Goal: Task Accomplishment & Management: Manage account settings

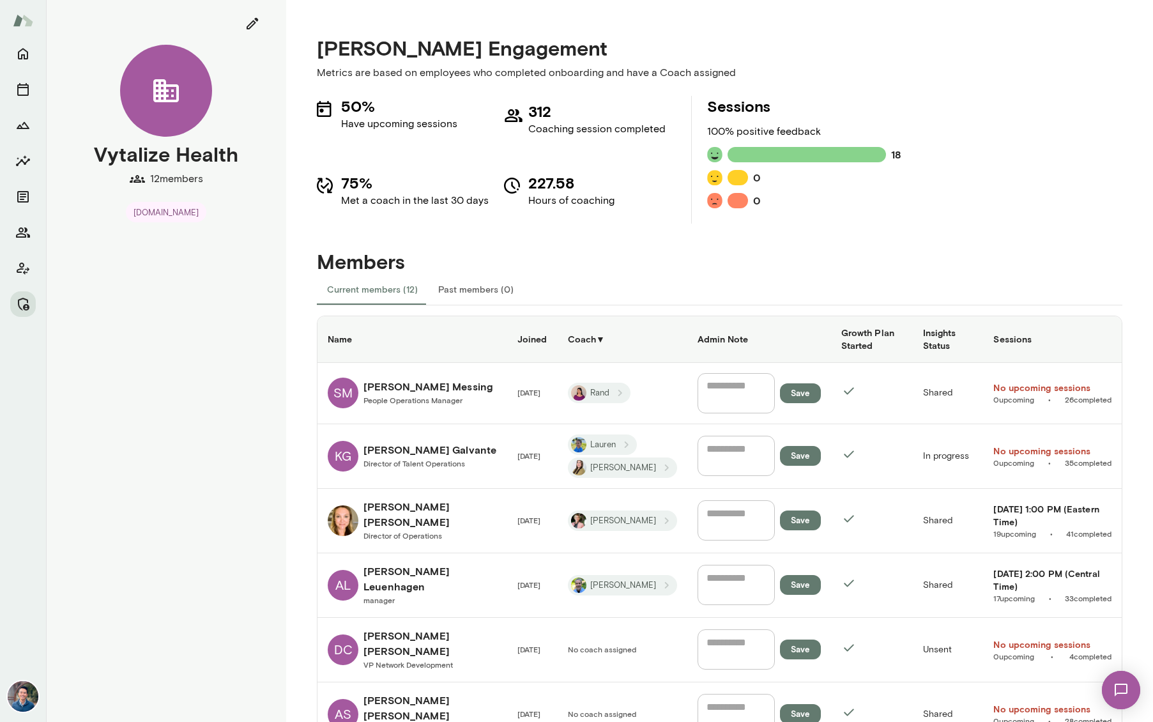
click at [1013, 250] on h4 "Members" at bounding box center [720, 249] width 806 height 50
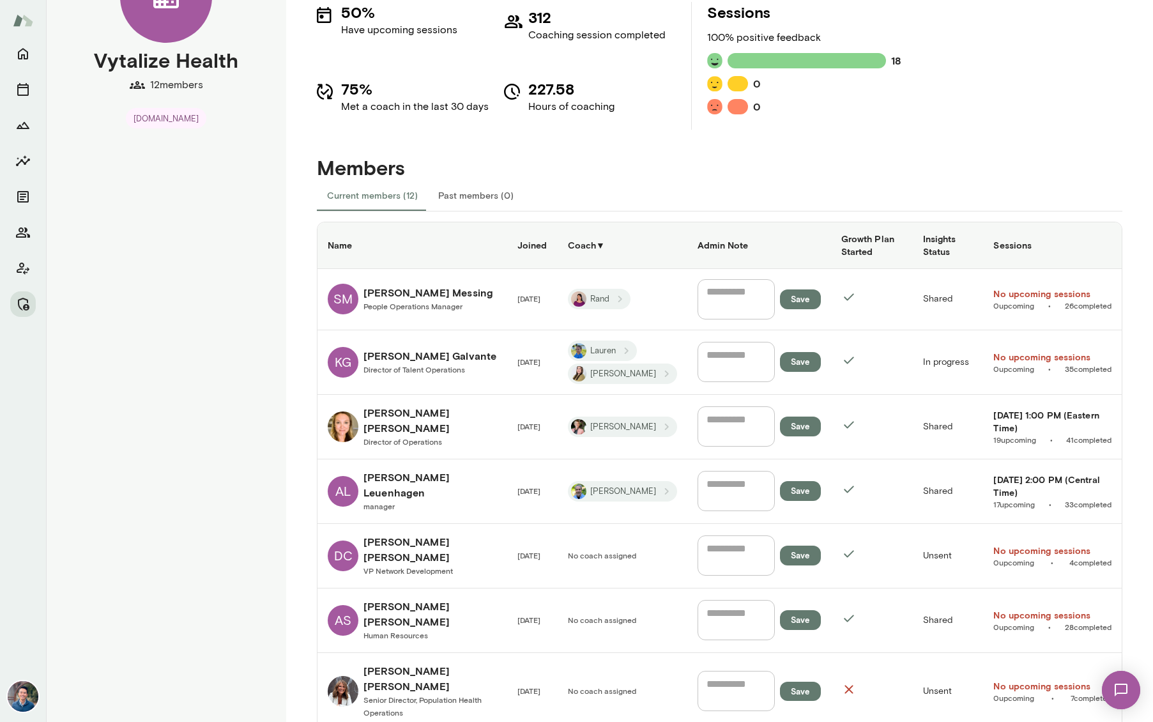
scroll to position [91, 0]
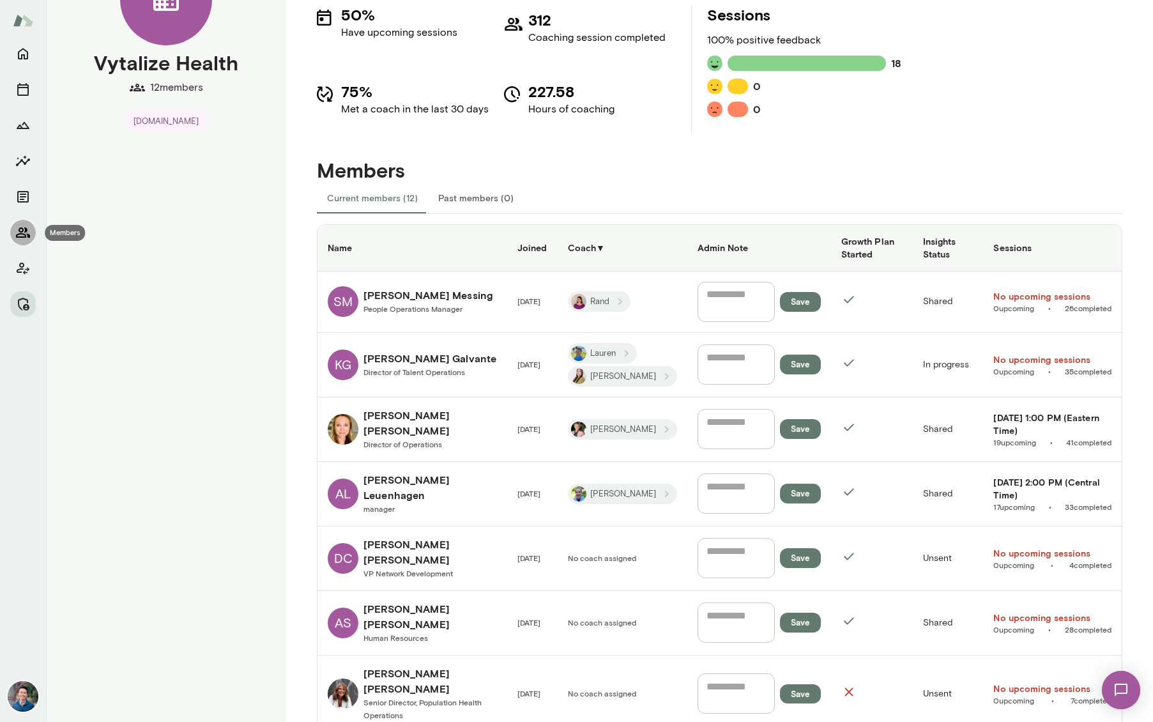
click at [26, 227] on icon "Members" at bounding box center [22, 232] width 15 height 15
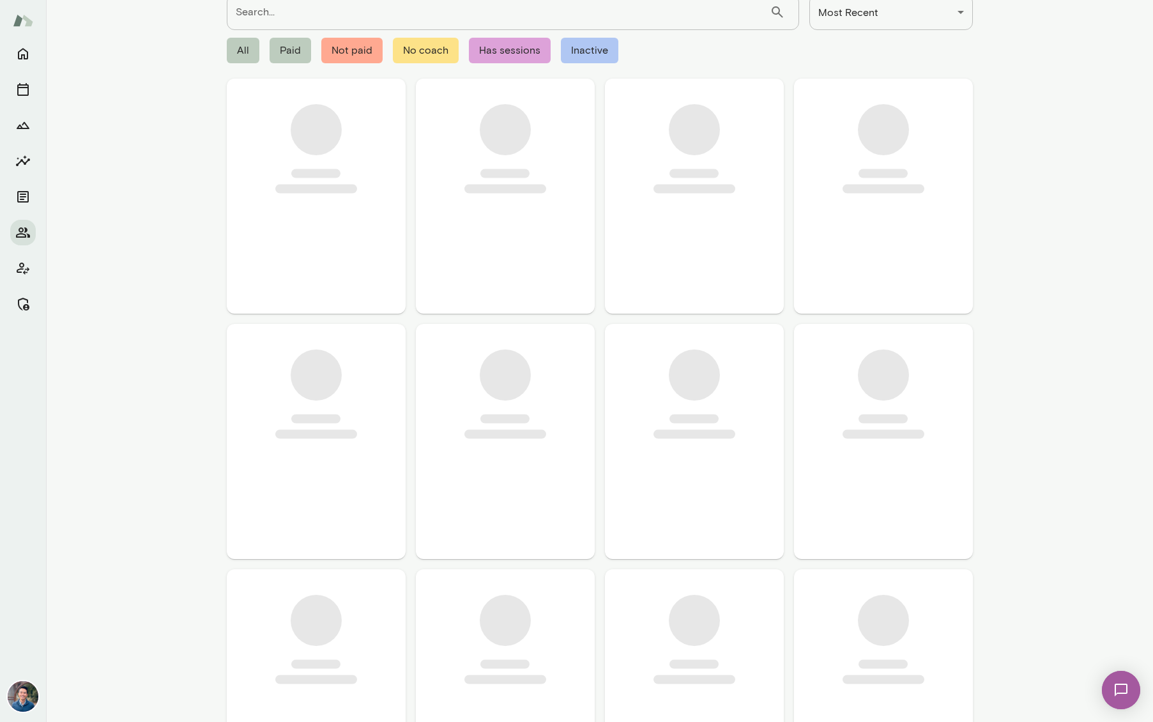
click at [369, 23] on input "Search..." at bounding box center [498, 12] width 543 height 36
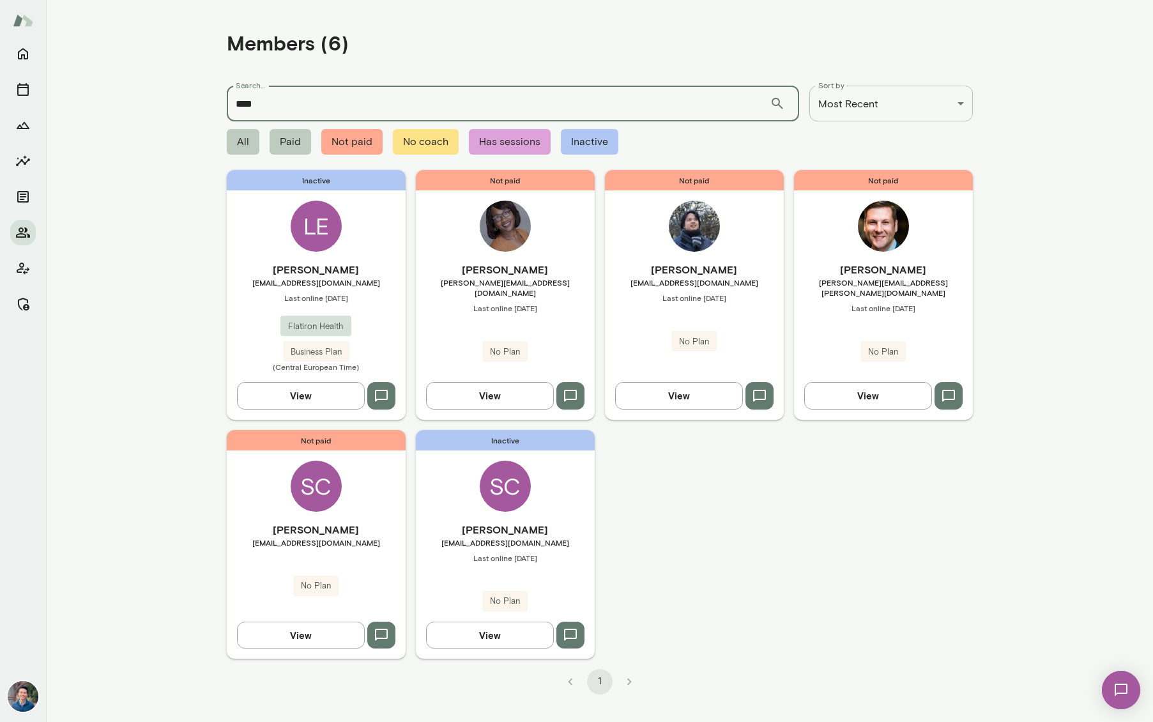
type input "****"
click at [368, 248] on div "Inactive LE [PERSON_NAME] [EMAIL_ADDRESS][DOMAIN_NAME] Last online [DATE] Flati…" at bounding box center [316, 294] width 179 height 249
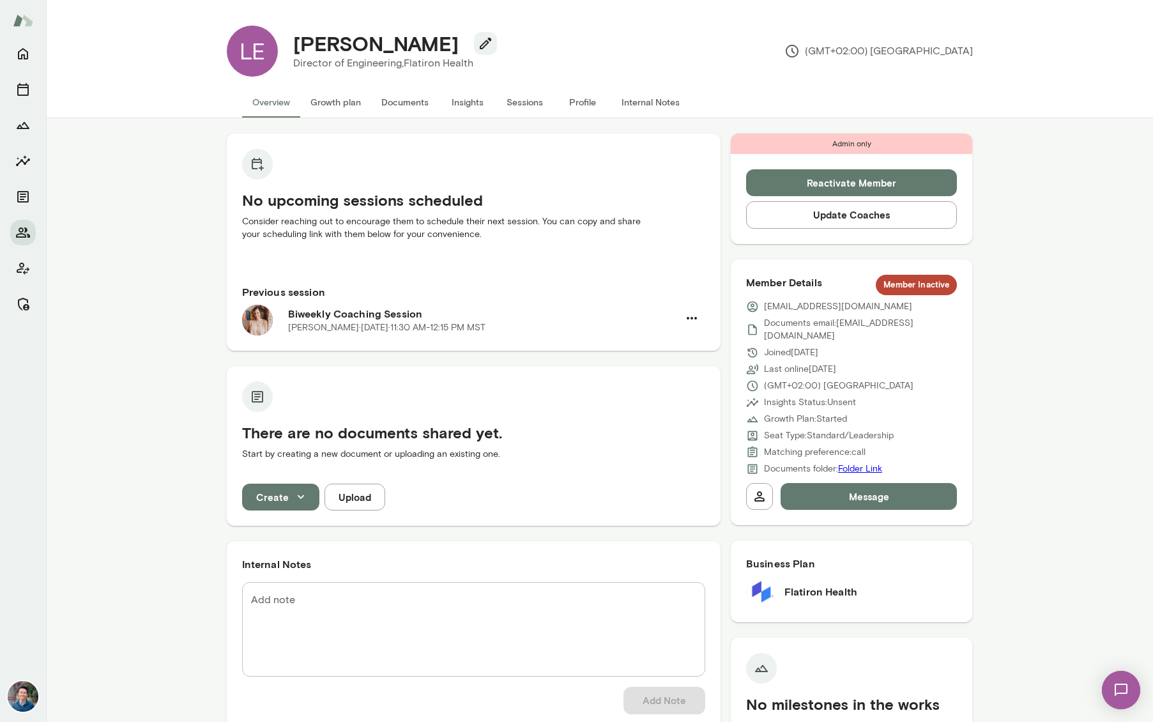
click at [533, 96] on button "Sessions" at bounding box center [524, 102] width 57 height 31
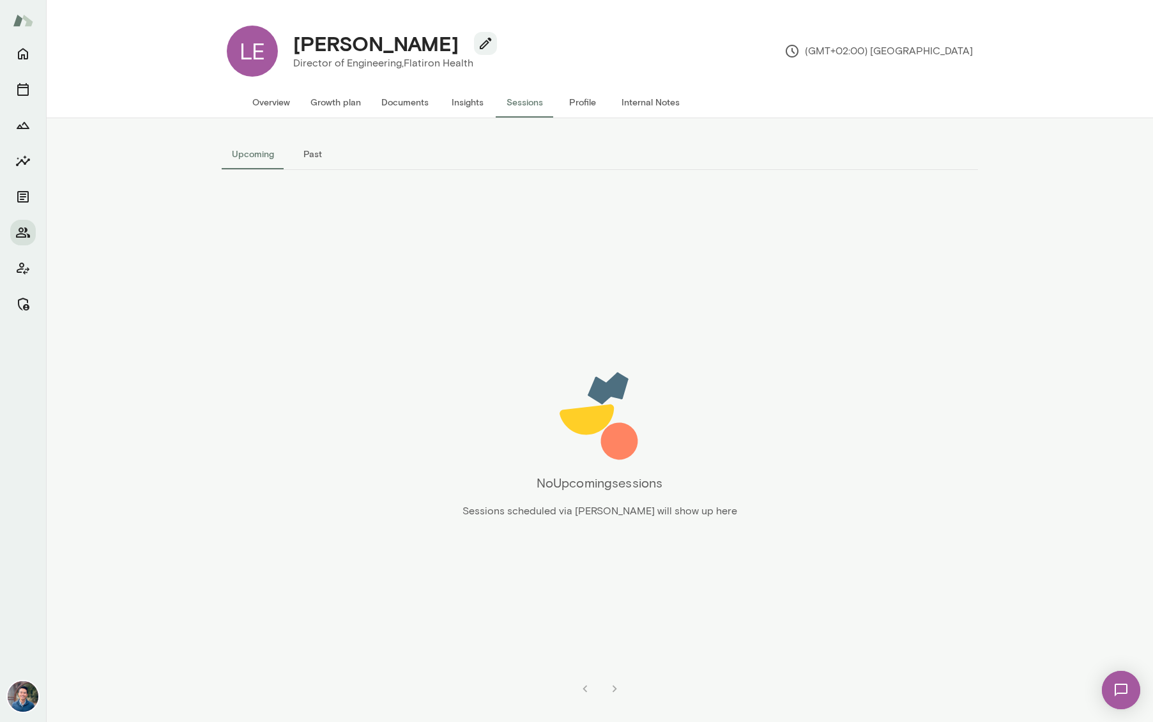
click at [268, 96] on button "Overview" at bounding box center [271, 102] width 58 height 31
